Goal: Task Accomplishment & Management: Manage account settings

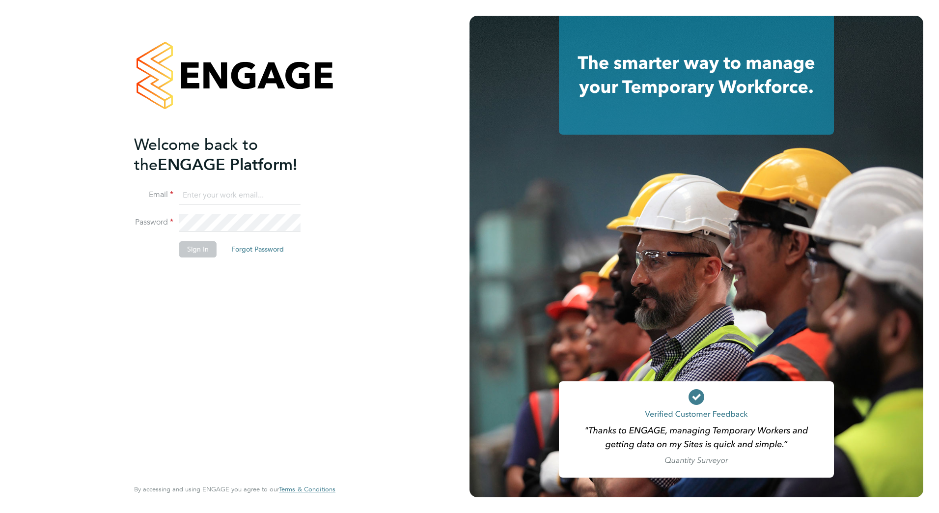
type input "sharon.edwards@kuka.com"
click at [202, 251] on button "Sign In" at bounding box center [197, 249] width 37 height 16
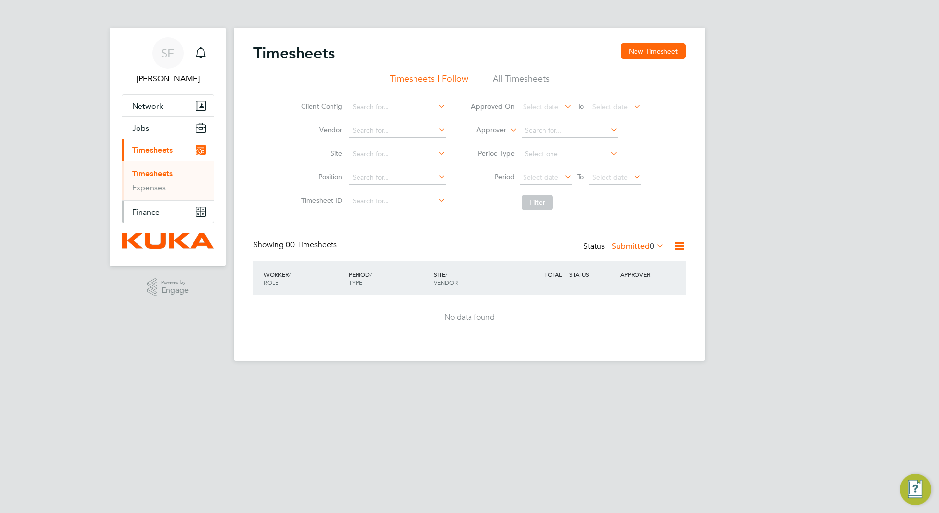
click at [152, 211] on span "Finance" at bounding box center [145, 211] width 27 height 9
click at [151, 213] on span "Finance" at bounding box center [145, 211] width 27 height 9
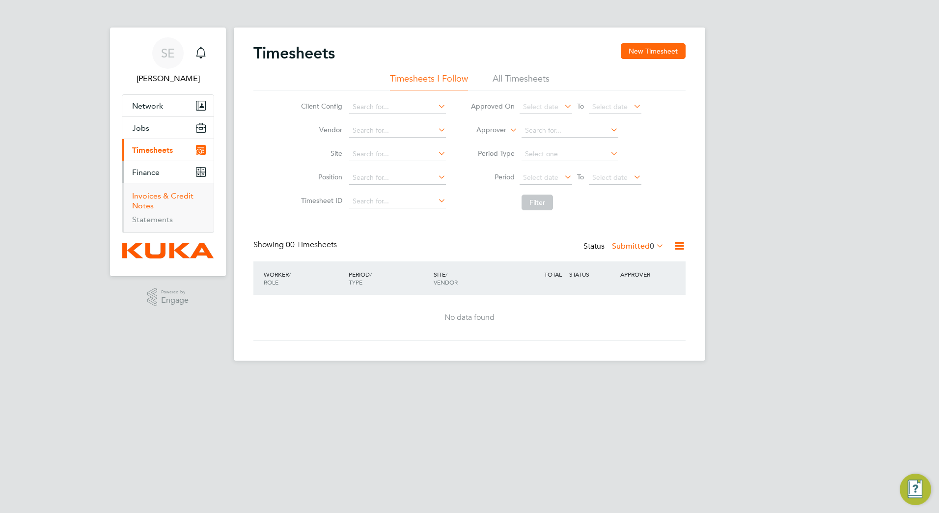
click at [173, 196] on link "Invoices & Credit Notes" at bounding box center [162, 200] width 61 height 19
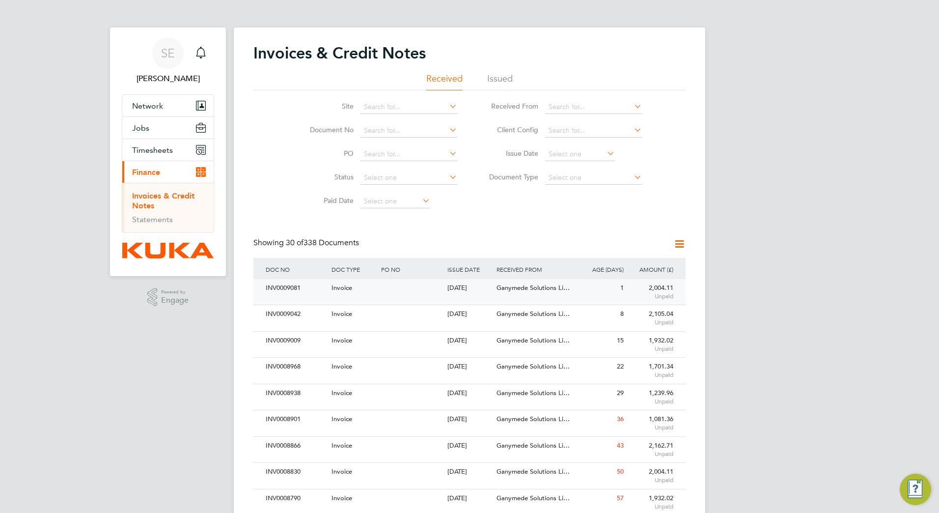
click at [293, 284] on div "INV0009081" at bounding box center [296, 288] width 66 height 18
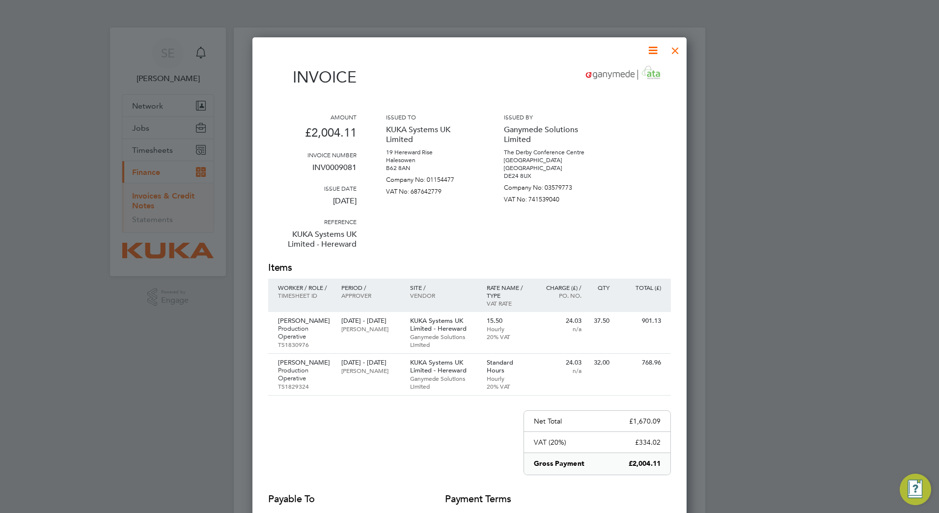
click at [656, 50] on icon at bounding box center [653, 50] width 12 height 12
click at [679, 54] on div at bounding box center [675, 48] width 18 height 18
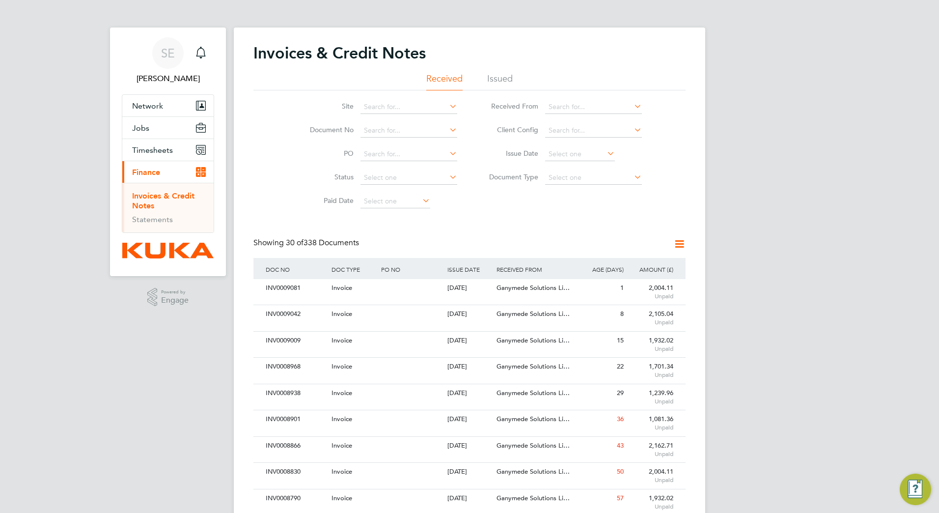
click at [632, 129] on icon at bounding box center [632, 130] width 0 height 14
click at [611, 156] on li "KUKA Systems UK Limited (MV)" at bounding box center [597, 157] width 107 height 13
type input "KUKA Systems UK Limited (MV)"
click at [535, 285] on span "Ganymede Solutions Li…" at bounding box center [532, 287] width 73 height 8
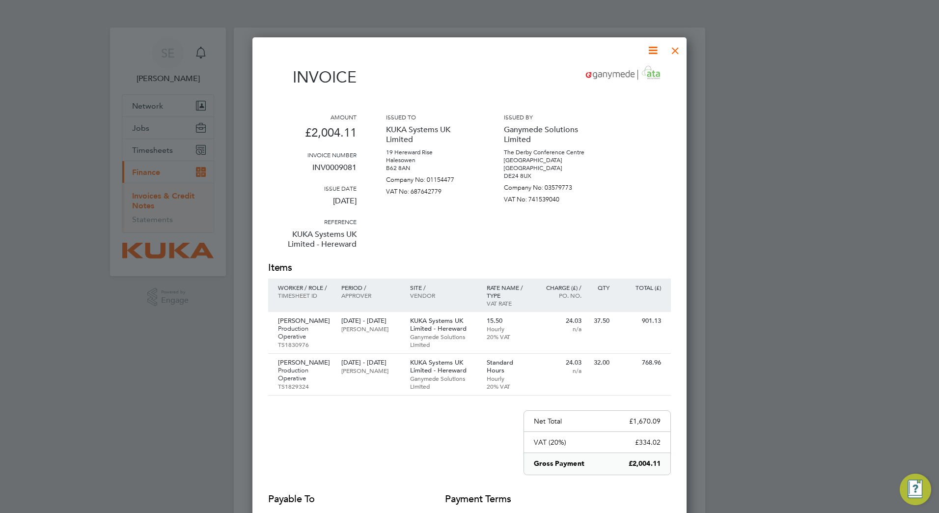
click at [653, 52] on icon at bounding box center [653, 50] width 12 height 12
click at [774, 109] on div at bounding box center [469, 256] width 939 height 513
click at [419, 324] on p "KUKA Systems UK Limited - Hereward" at bounding box center [443, 325] width 67 height 16
click at [444, 325] on p "KUKA Systems UK Limited - Hereward" at bounding box center [443, 325] width 67 height 16
click at [676, 49] on div at bounding box center [675, 48] width 18 height 18
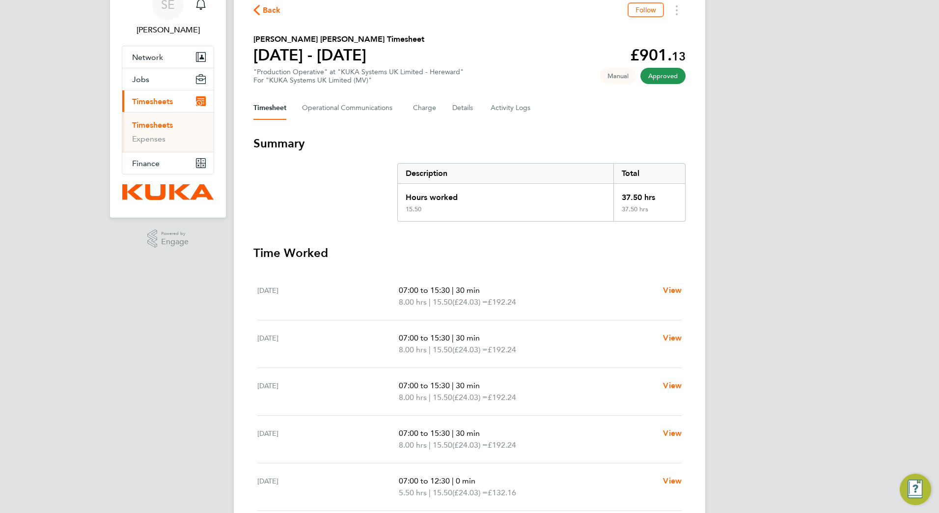
scroll to position [49, 0]
click at [676, 288] on span "View" at bounding box center [672, 289] width 19 height 9
select select "30"
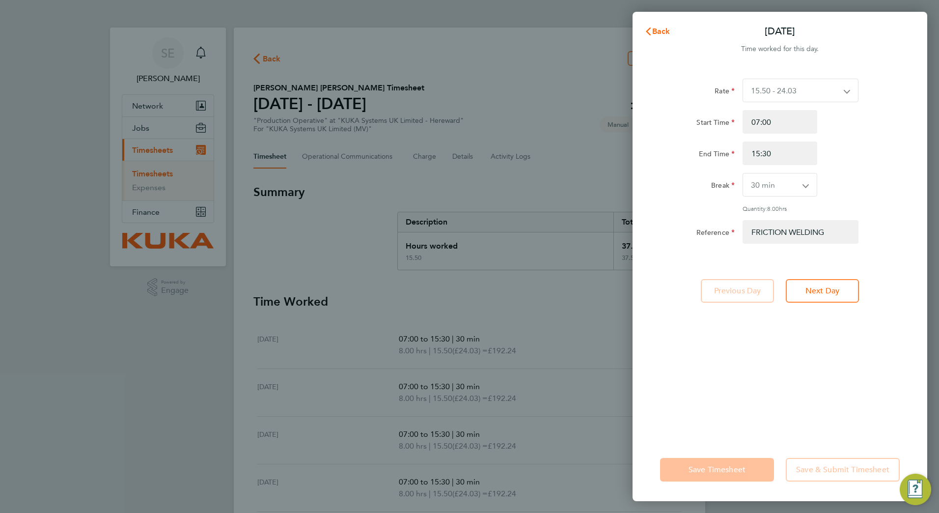
click at [551, 11] on div "Back Mon 22 Sep Time worked for this day. Rate 15.50 - 24.03 Start Time 07:00 E…" at bounding box center [469, 256] width 939 height 513
click at [134, 330] on div "Back Mon 22 Sep Time worked for this day. Rate 15.50 - 24.03 Start Time 07:00 E…" at bounding box center [469, 256] width 939 height 513
click at [649, 31] on icon "button" at bounding box center [648, 31] width 8 height 8
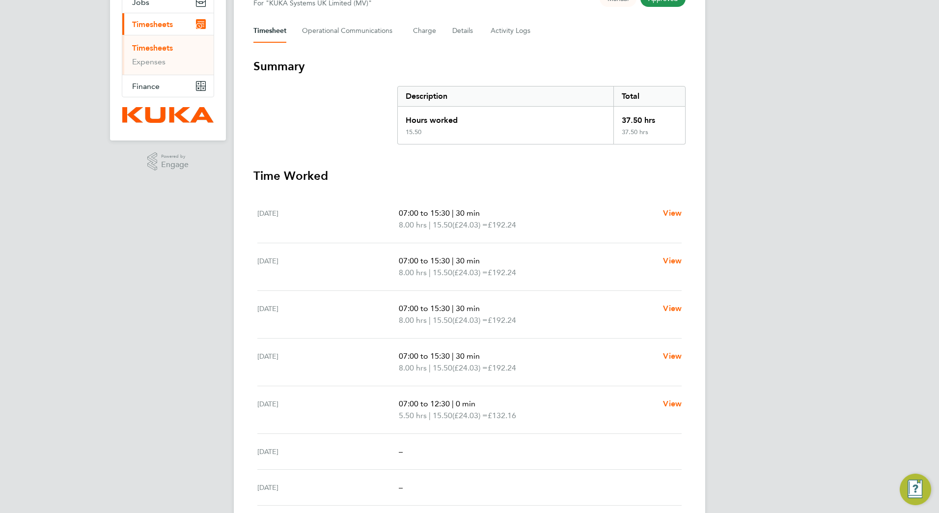
scroll to position [108, 0]
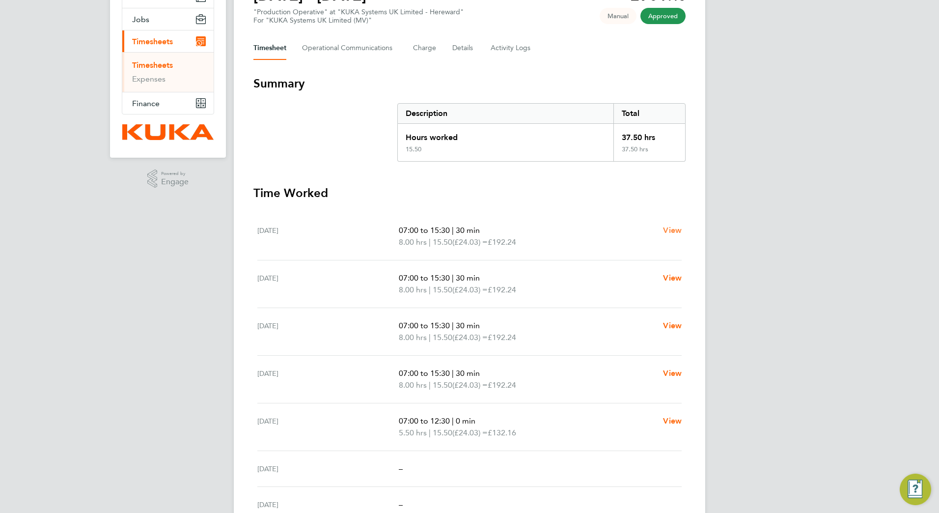
click at [674, 231] on span "View" at bounding box center [672, 229] width 19 height 9
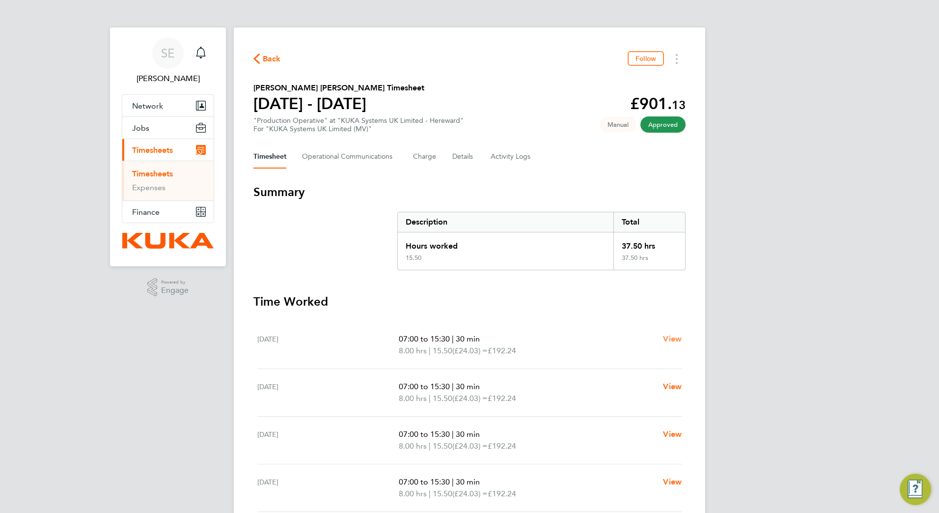
select select "30"
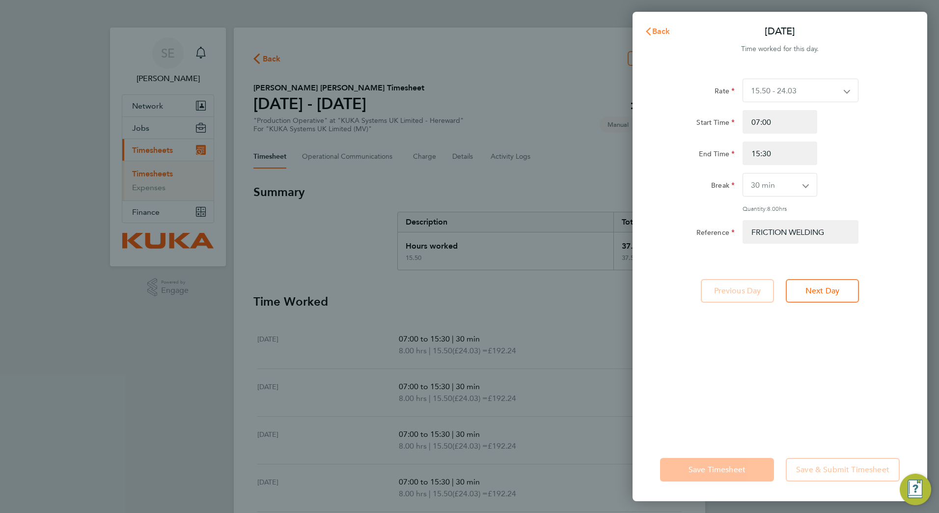
click at [648, 26] on button "Back" at bounding box center [657, 32] width 46 height 20
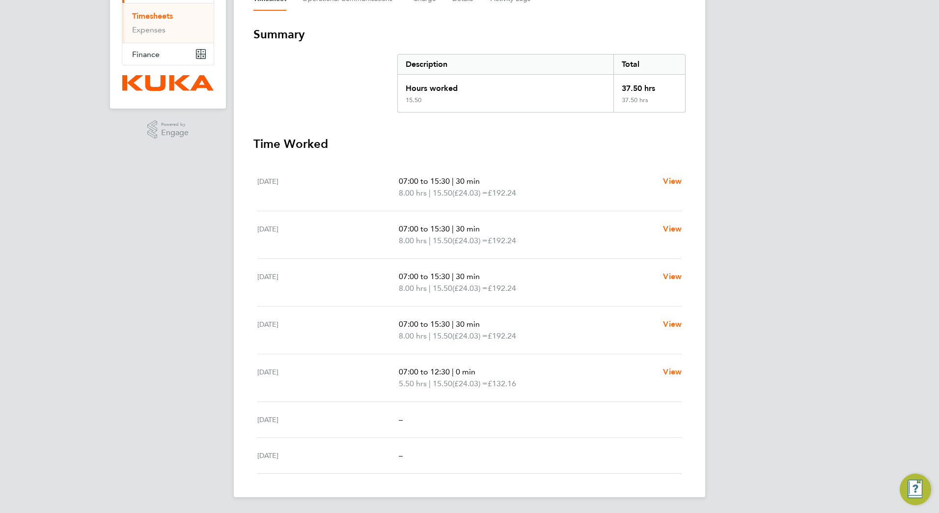
scroll to position [139, 0]
